Goal: Information Seeking & Learning: Check status

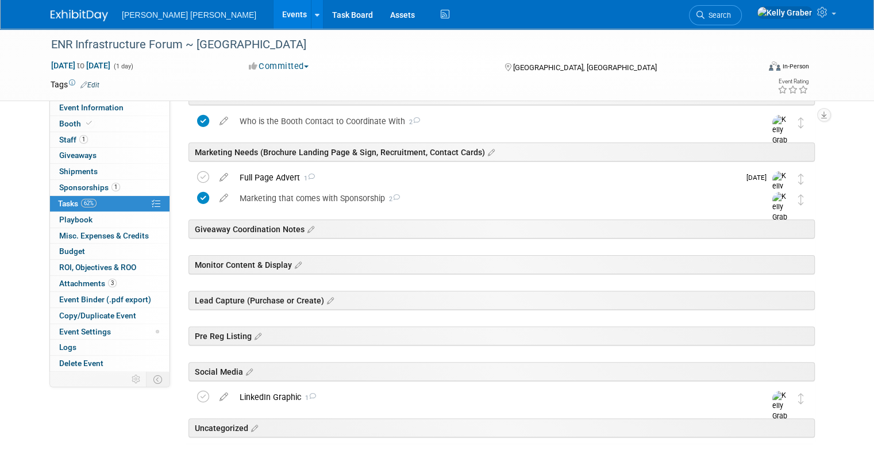
click at [731, 13] on span "Search" at bounding box center [718, 15] width 26 height 9
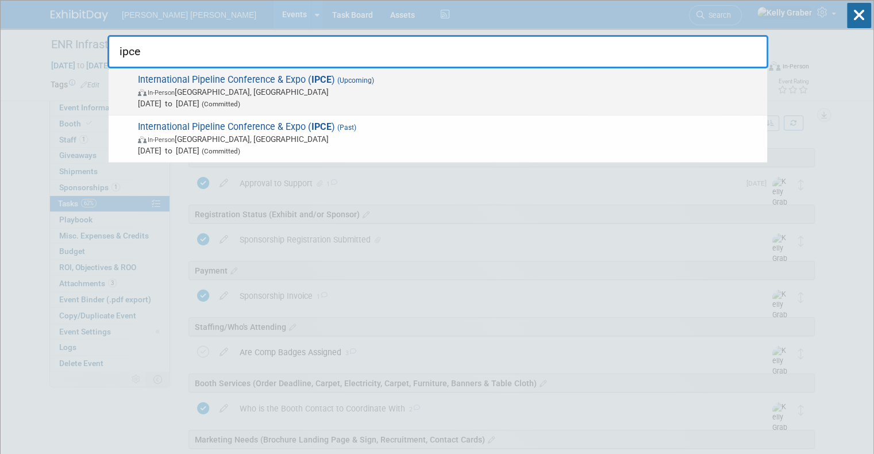
type input "ipce"
click at [344, 95] on span "In-Person Calgary, Canada" at bounding box center [450, 91] width 624 height 11
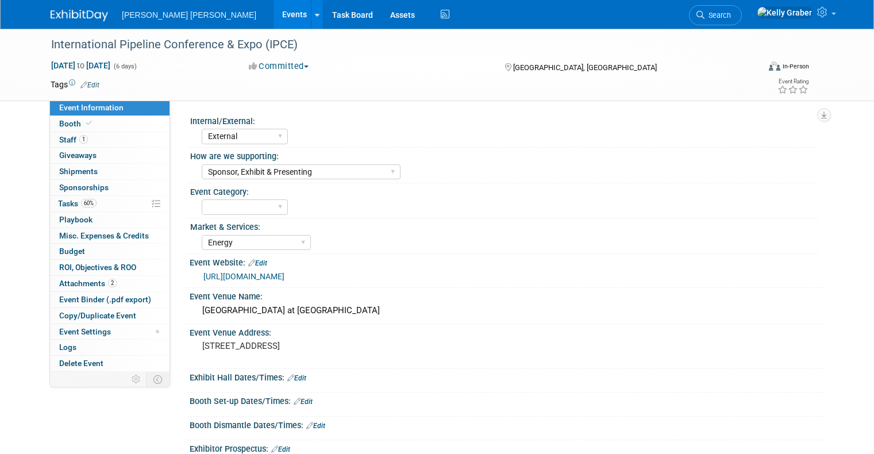
select select "External"
select select "Sponsor, Exhibit & Presenting"
select select "Energy"
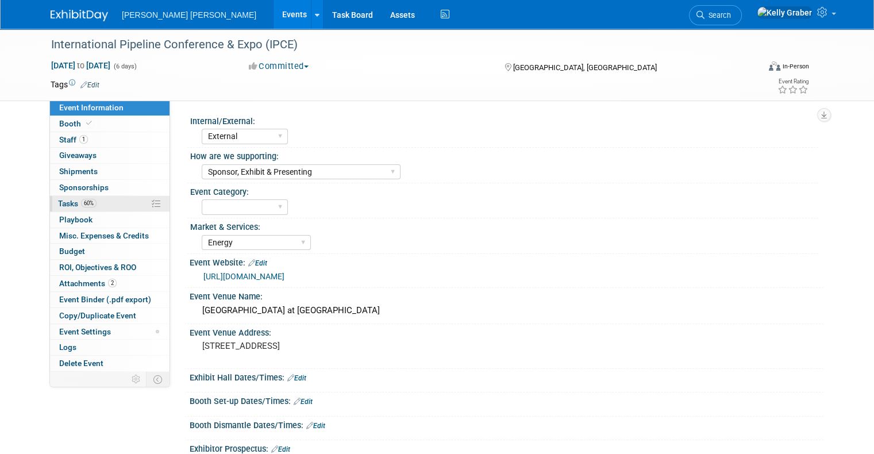
click at [81, 201] on span "60%" at bounding box center [89, 203] width 16 height 9
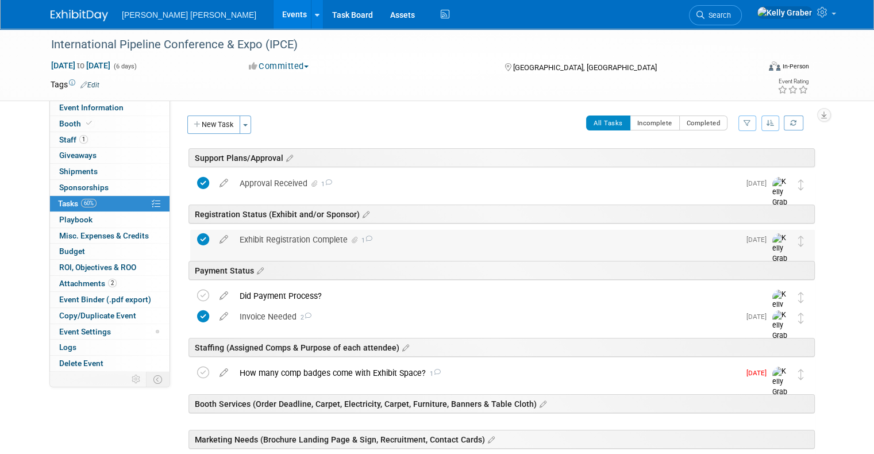
click at [278, 241] on div "Exhibit Registration Complete 1" at bounding box center [487, 240] width 506 height 20
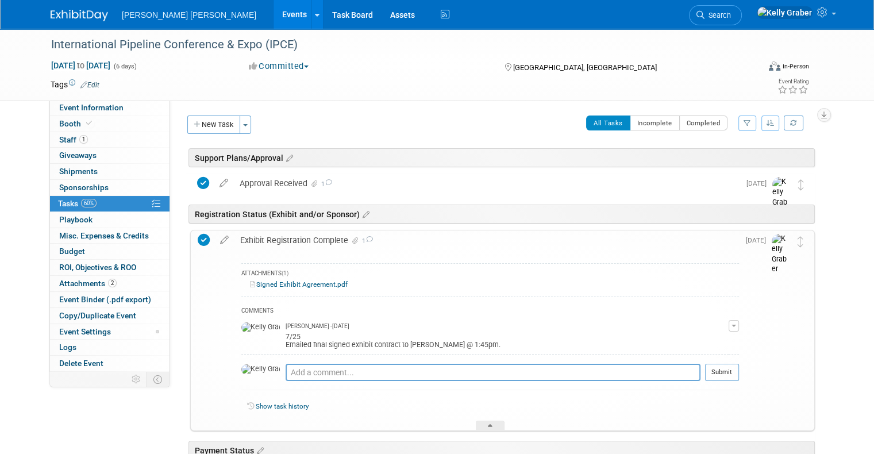
click at [278, 241] on div "Exhibit Registration Complete 1" at bounding box center [487, 241] width 505 height 20
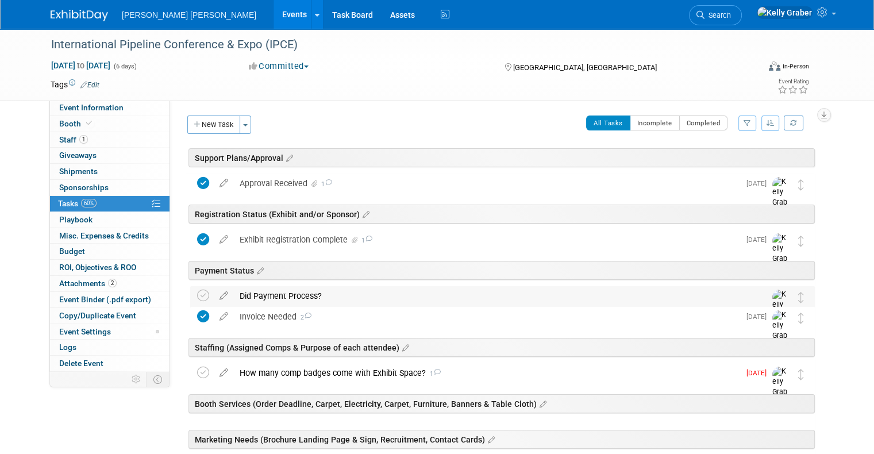
click at [249, 293] on div "Did Payment Process?" at bounding box center [492, 296] width 516 height 20
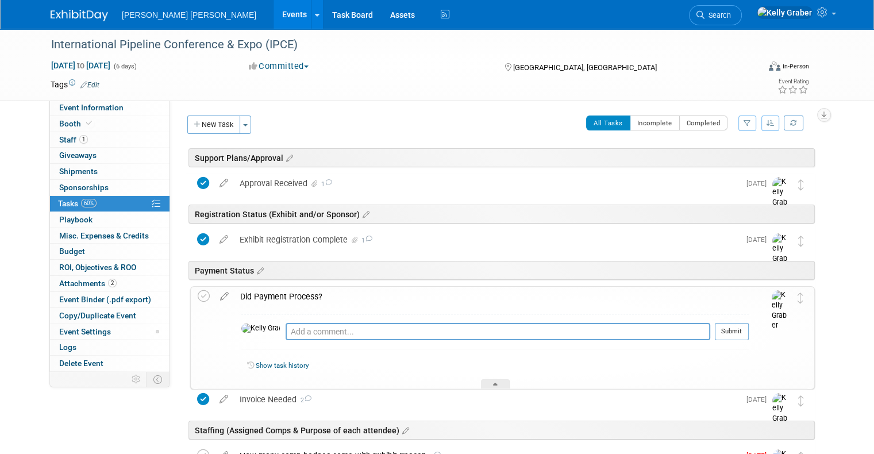
click at [249, 293] on div "Did Payment Process?" at bounding box center [492, 297] width 514 height 20
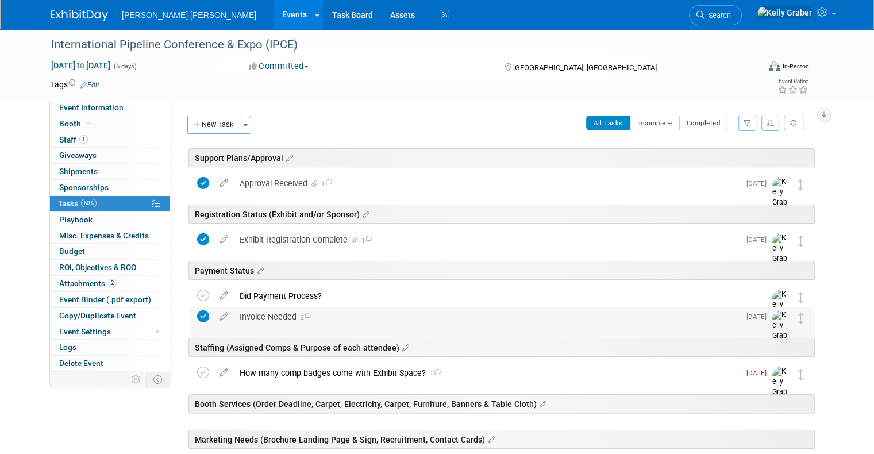
click at [249, 319] on div "Invoice Needed 2" at bounding box center [487, 317] width 506 height 20
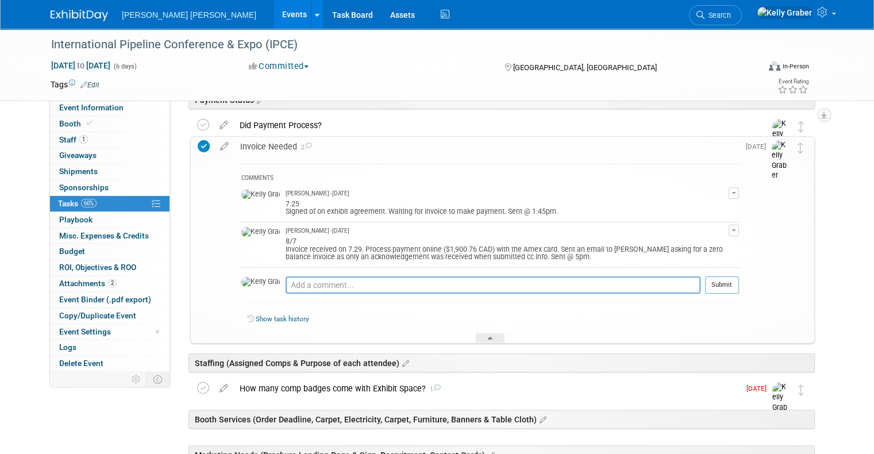
scroll to position [172, 0]
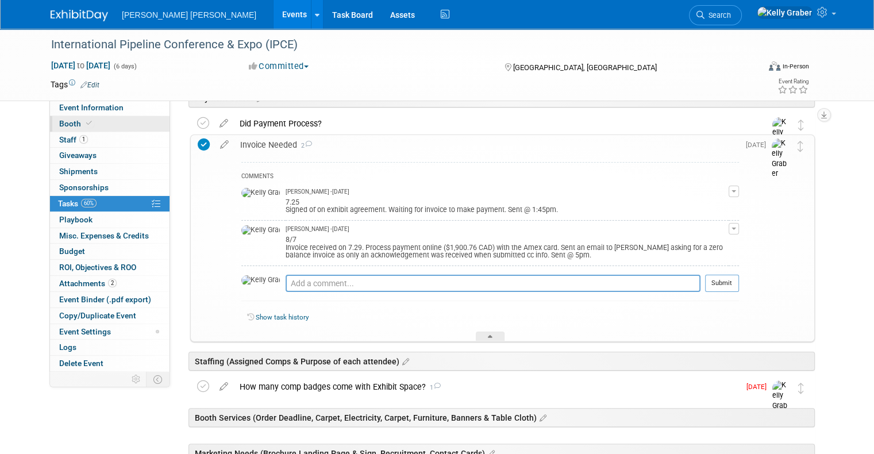
click at [59, 128] on link "Booth" at bounding box center [110, 124] width 120 height 16
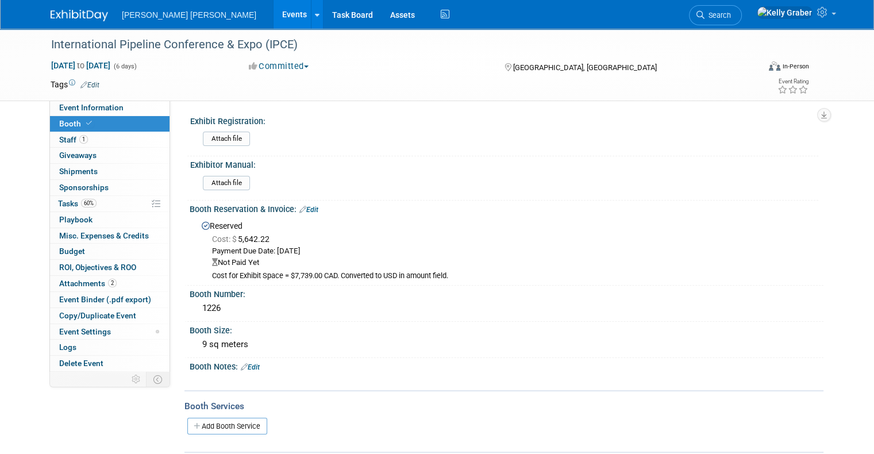
click at [67, 13] on img at bounding box center [79, 15] width 57 height 11
